Goal: Book appointment/travel/reservation

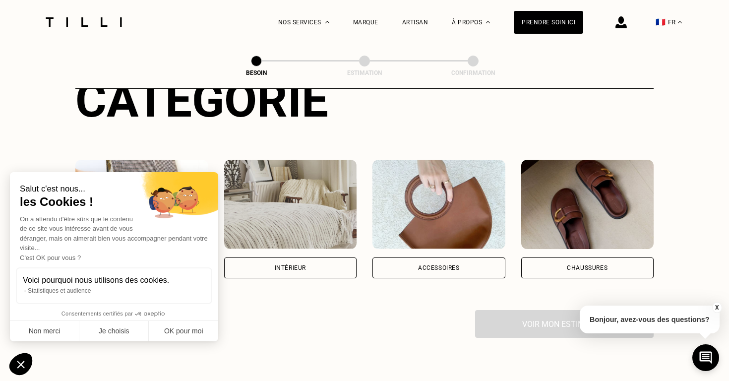
scroll to position [234, 0]
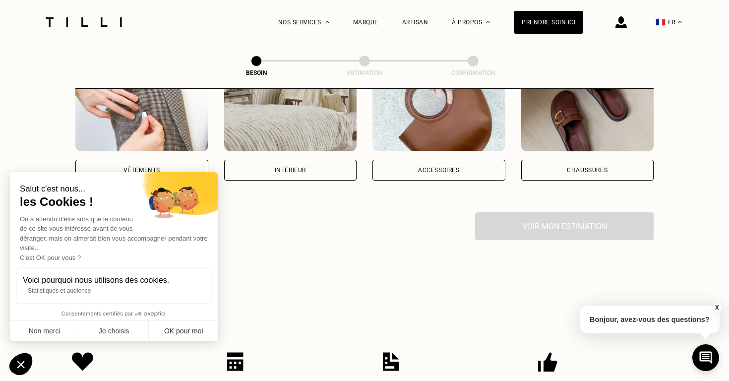
click at [174, 332] on button "OK pour moi" at bounding box center [183, 331] width 69 height 21
checkbox input "true"
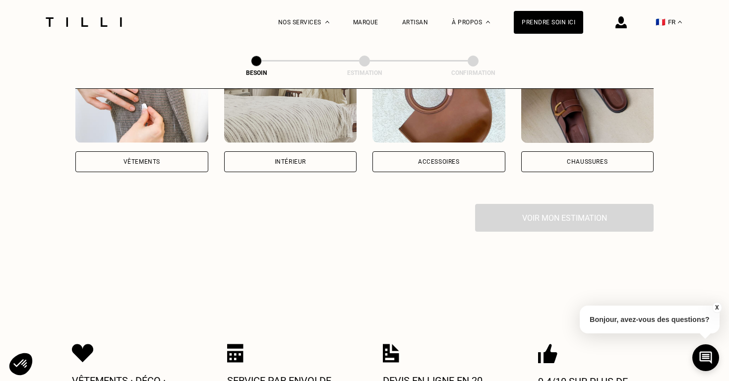
scroll to position [190, 0]
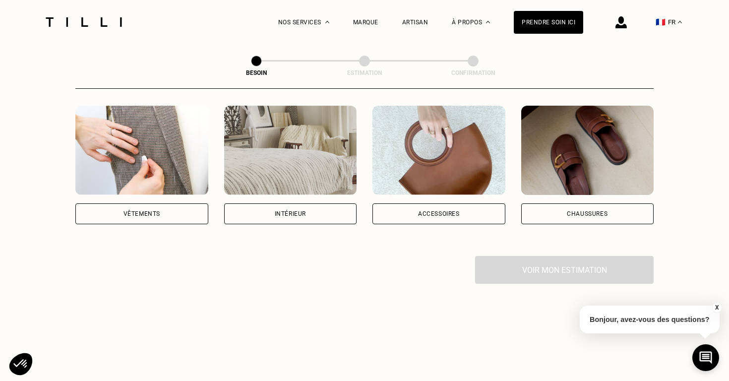
click at [252, 203] on div "Intérieur" at bounding box center [290, 213] width 133 height 21
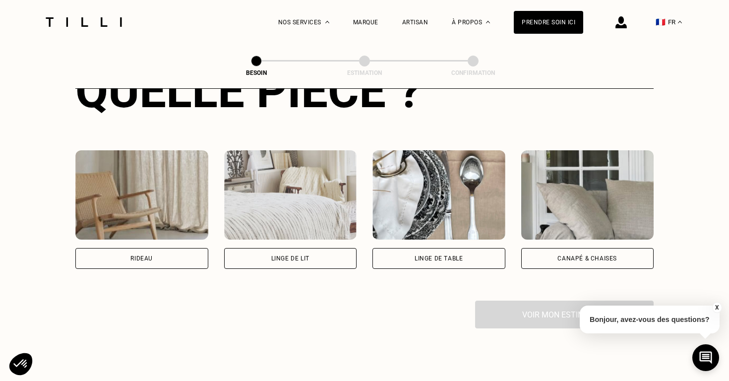
scroll to position [435, 0]
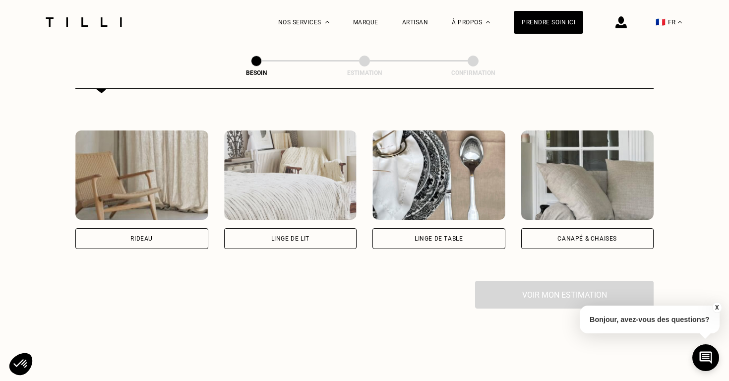
click at [140, 228] on div "Rideau" at bounding box center [141, 238] width 133 height 21
select select "FR"
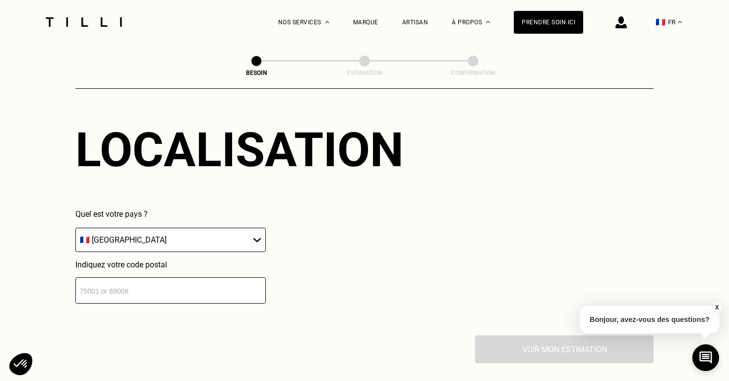
scroll to position [704, 0]
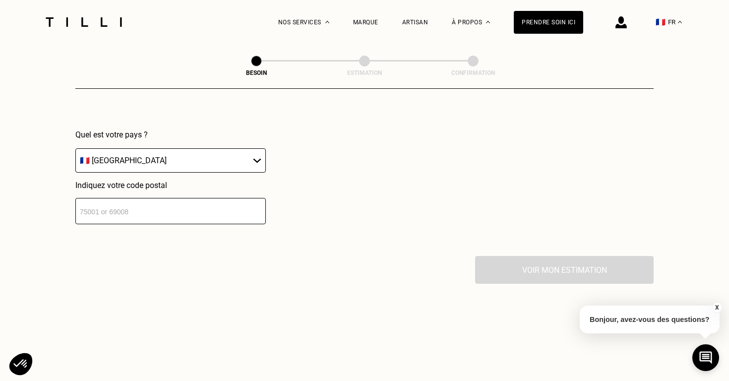
click at [150, 207] on input "number" at bounding box center [170, 211] width 190 height 26
type input "5"
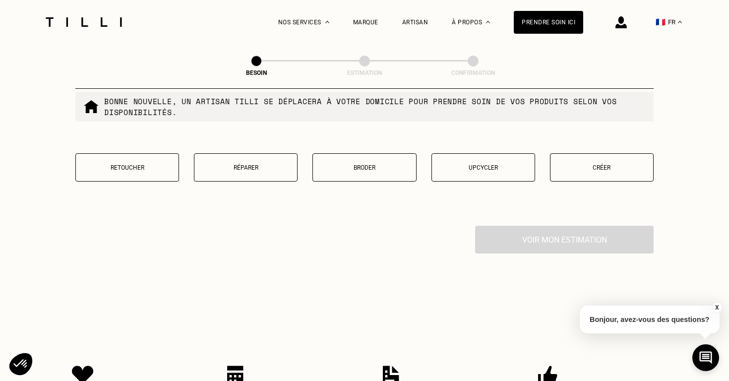
scroll to position [985, 0]
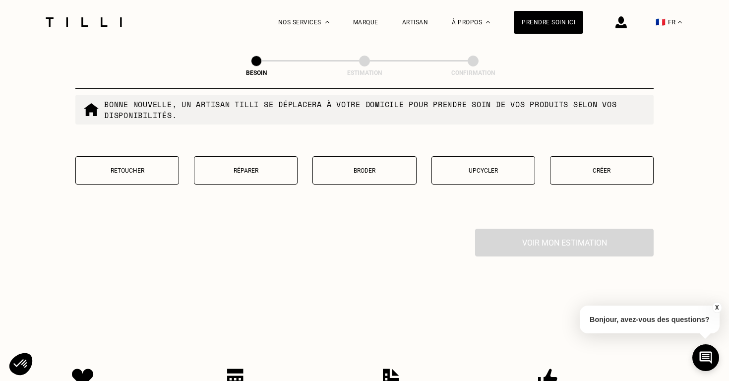
type input "63000"
click at [594, 167] on p "Créer" at bounding box center [602, 170] width 93 height 7
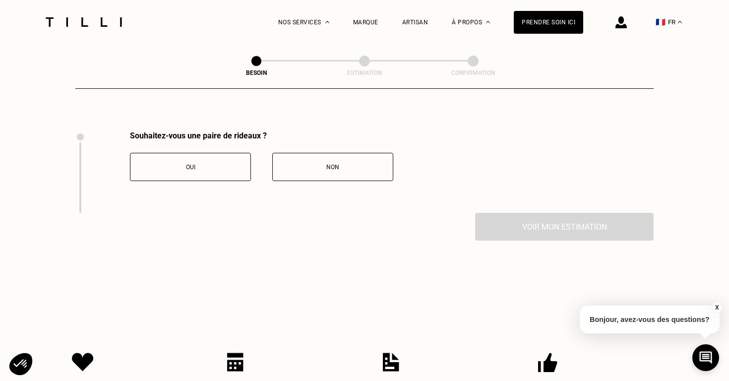
scroll to position [1079, 0]
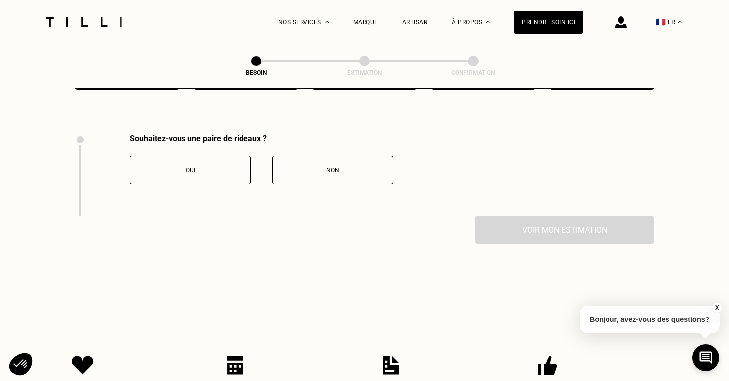
click at [229, 167] on button "Oui" at bounding box center [190, 170] width 121 height 28
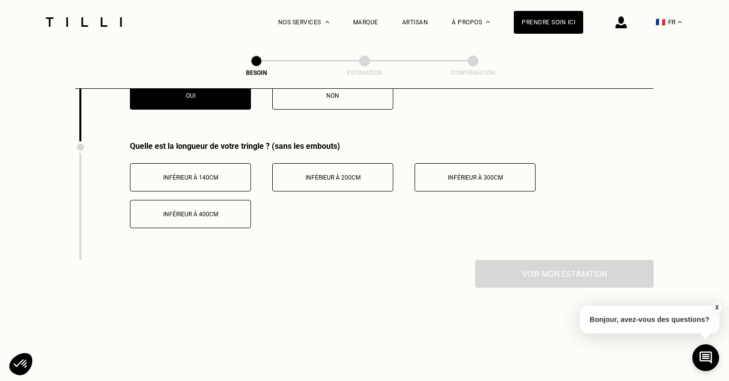
scroll to position [1157, 0]
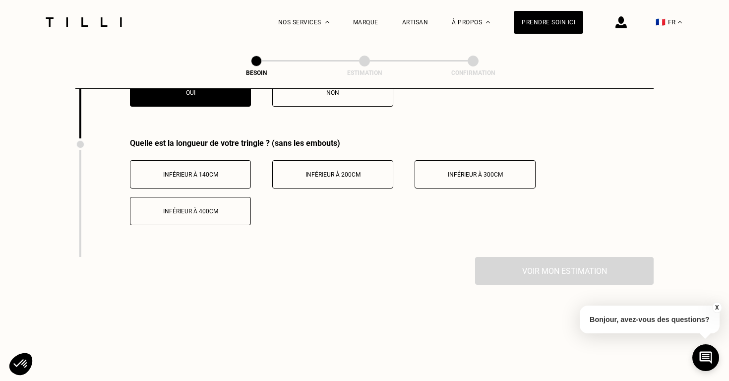
click at [337, 171] on button "Inférieur à 200cm" at bounding box center [332, 174] width 121 height 28
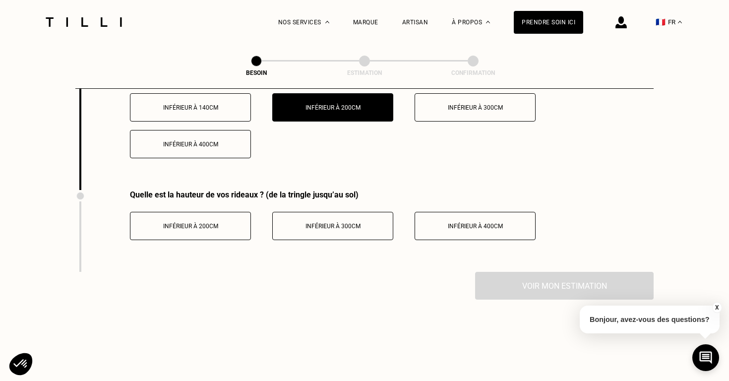
scroll to position [1225, 0]
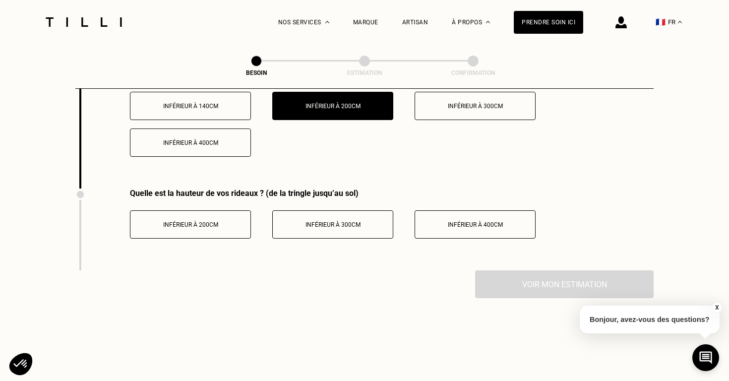
click at [368, 225] on button "Inférieur à 300cm" at bounding box center [332, 224] width 121 height 28
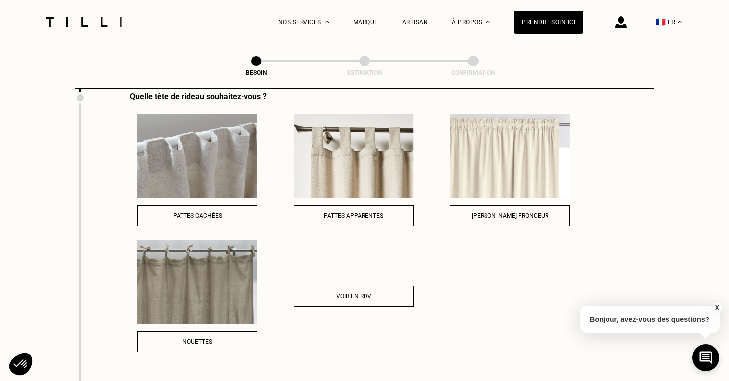
scroll to position [1396, 0]
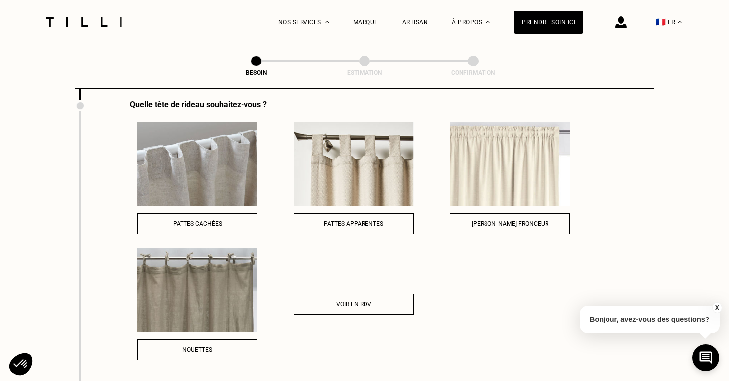
click at [341, 301] on span "Voir en RDV" at bounding box center [353, 304] width 35 height 7
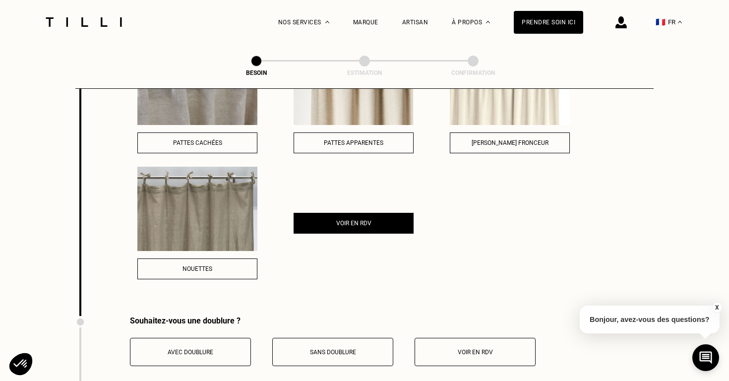
scroll to position [1556, 0]
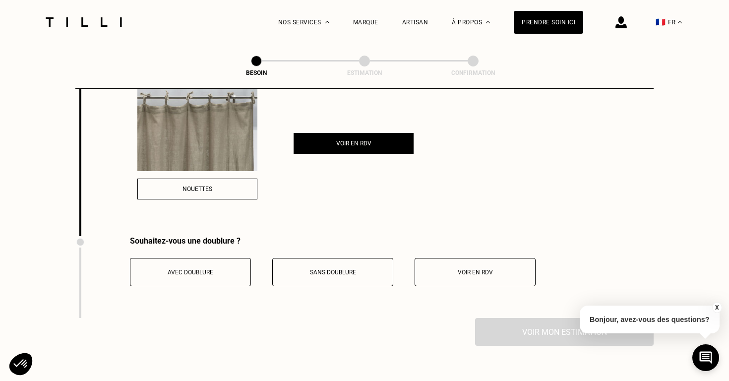
click at [462, 269] on button "Voir en RDV" at bounding box center [475, 272] width 121 height 28
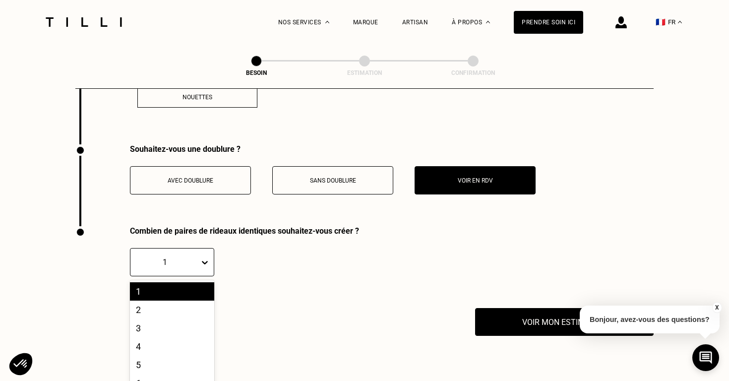
click at [206, 253] on div at bounding box center [207, 262] width 14 height 18
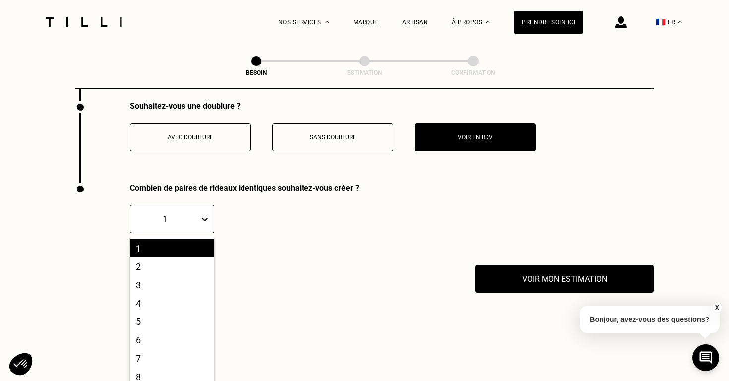
scroll to position [1692, 0]
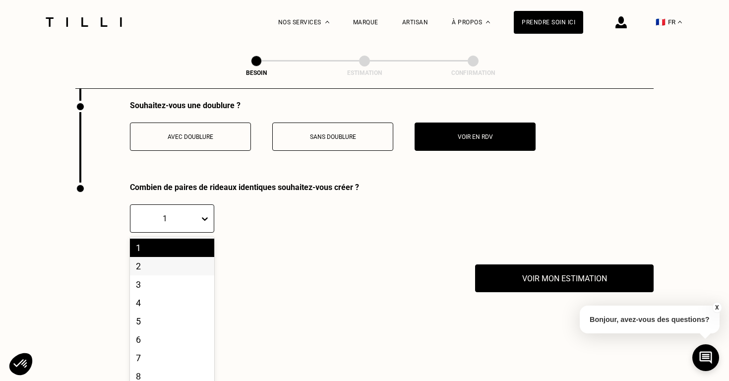
click at [163, 257] on div "2" at bounding box center [172, 266] width 84 height 18
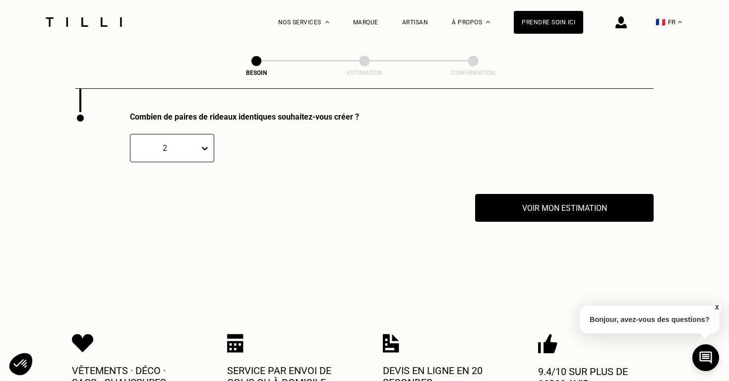
scroll to position [1758, 0]
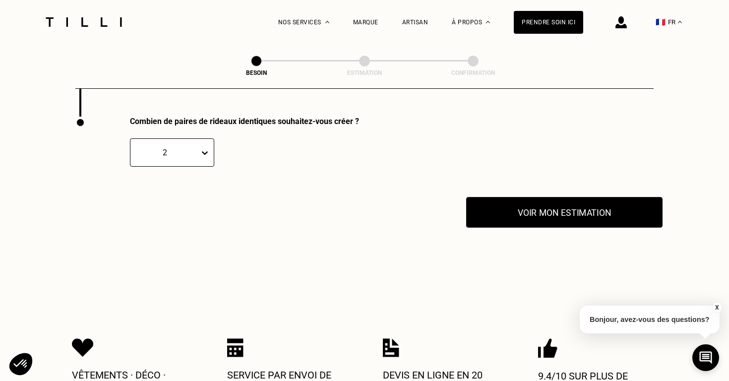
click at [510, 207] on button "Voir mon estimation" at bounding box center [564, 212] width 196 height 31
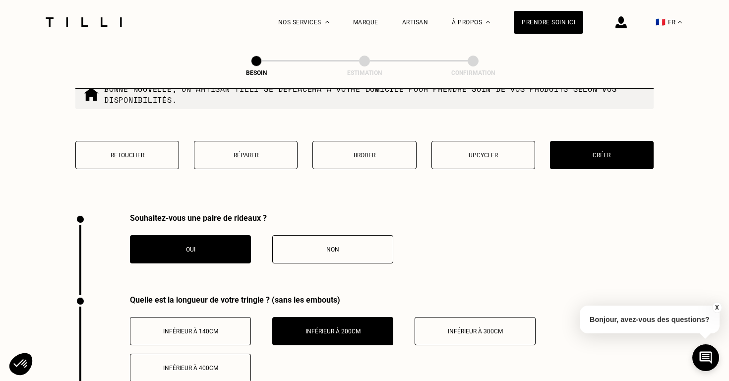
scroll to position [1062, 0]
